Goal: Find specific page/section: Find specific page/section

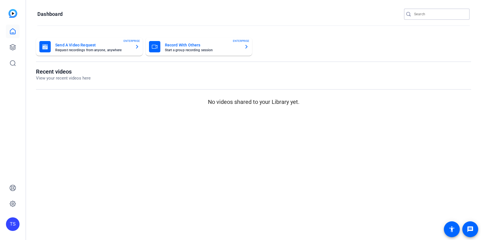
click at [430, 15] on input "Search" at bounding box center [439, 14] width 51 height 7
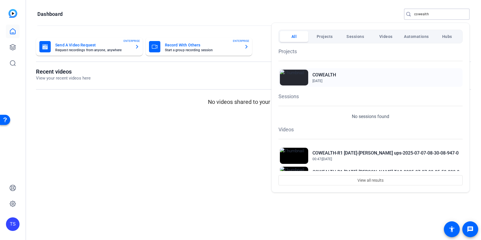
type input "cowealth"
click at [333, 74] on h2 "COWEALTH" at bounding box center [323, 75] width 23 height 7
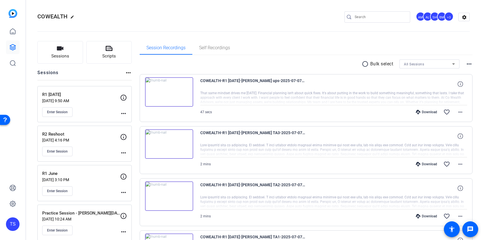
click at [98, 108] on div "Enter Session" at bounding box center [81, 112] width 78 height 10
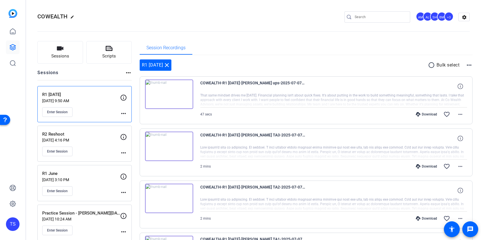
click at [91, 140] on p "[DATE] 4:16 PM" at bounding box center [81, 140] width 78 height 5
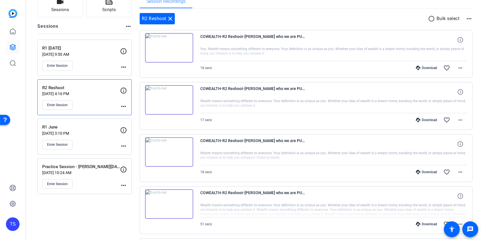
click at [91, 140] on div "Enter Session" at bounding box center [81, 145] width 78 height 10
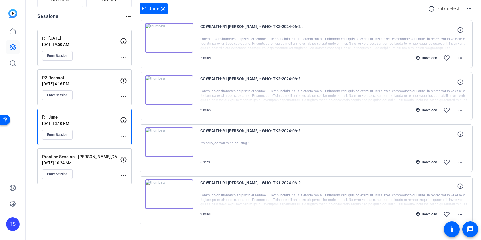
scroll to position [57, 0]
click at [89, 160] on p "[DATE] 10:24 AM" at bounding box center [81, 162] width 78 height 5
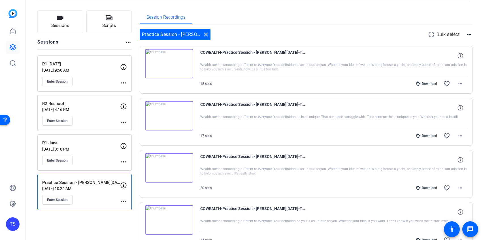
scroll to position [0, 0]
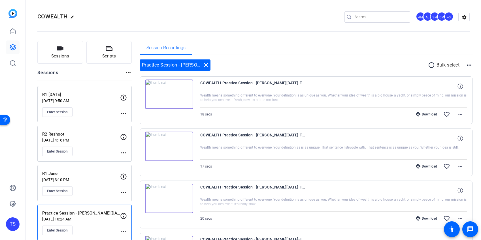
click at [90, 109] on div "Enter Session" at bounding box center [81, 112] width 78 height 10
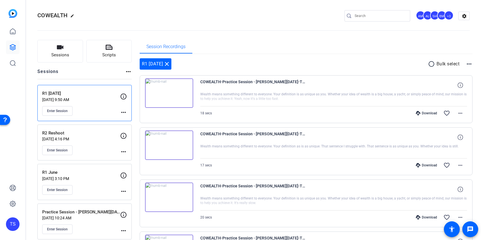
scroll to position [3, 0]
